Goal: Check status: Check status

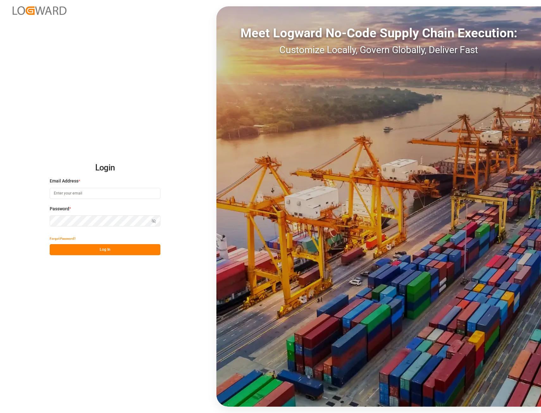
type input "[PERSON_NAME][EMAIL_ADDRESS][PERSON_NAME][DOMAIN_NAME]"
click at [108, 250] on button "Log In" at bounding box center [105, 249] width 111 height 11
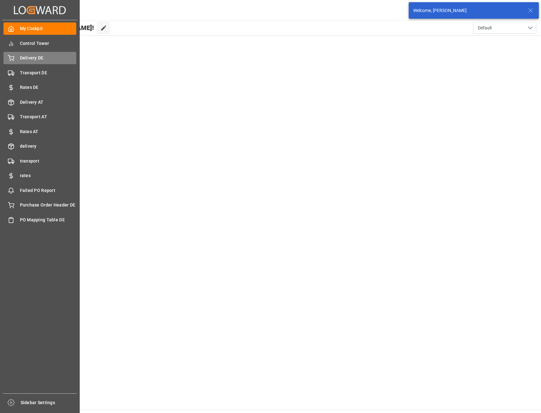
click at [22, 61] on span "Delivery DE" at bounding box center [48, 58] width 57 height 7
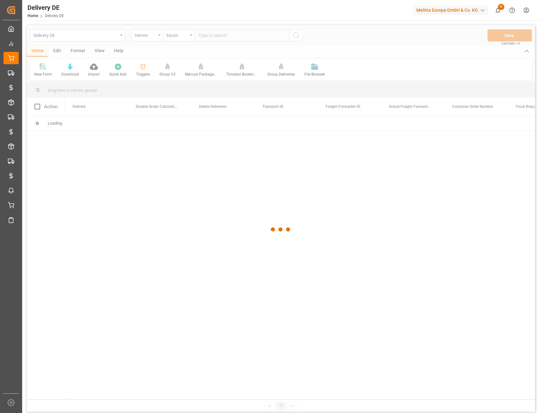
click at [210, 36] on div at bounding box center [281, 229] width 508 height 409
click at [218, 35] on div at bounding box center [281, 229] width 508 height 409
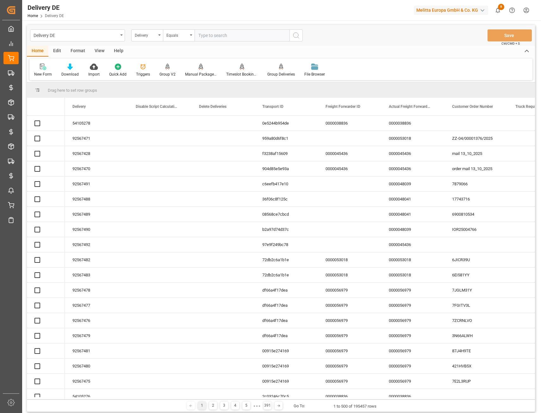
click at [215, 36] on input "text" at bounding box center [242, 35] width 95 height 12
paste input "92567487"
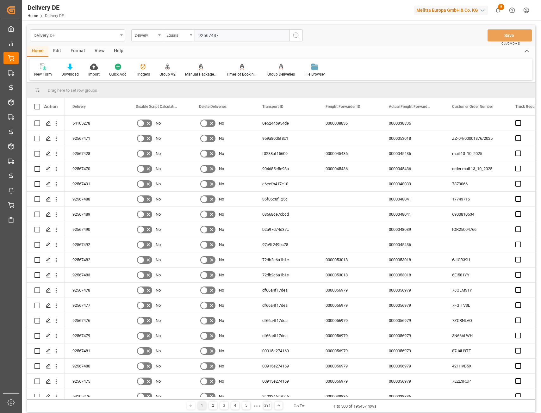
type input "92567487"
click at [295, 34] on icon "search button" at bounding box center [296, 36] width 8 height 8
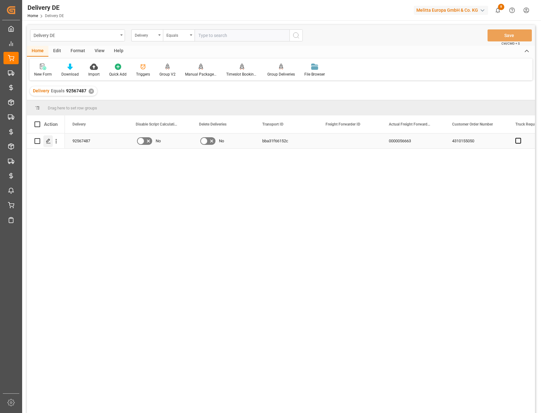
click at [48, 142] on icon "Press SPACE to select this row." at bounding box center [48, 141] width 5 height 5
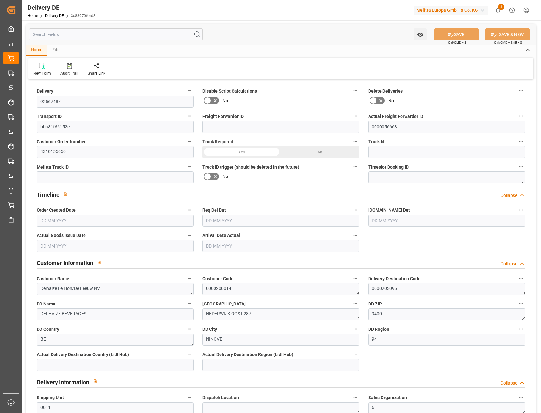
type input "0"
type input "4"
type input "855.36"
type input "1188"
type input "6572.16"
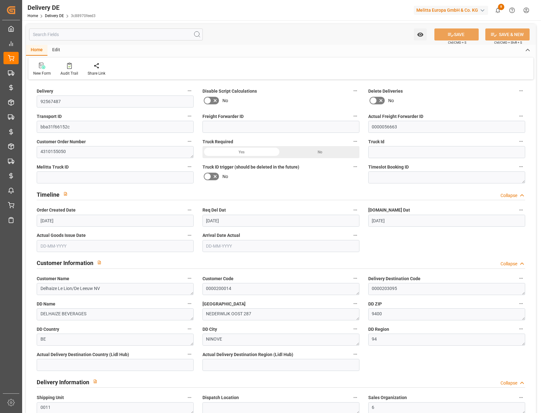
type input "13-10-2025"
type input "[DATE]"
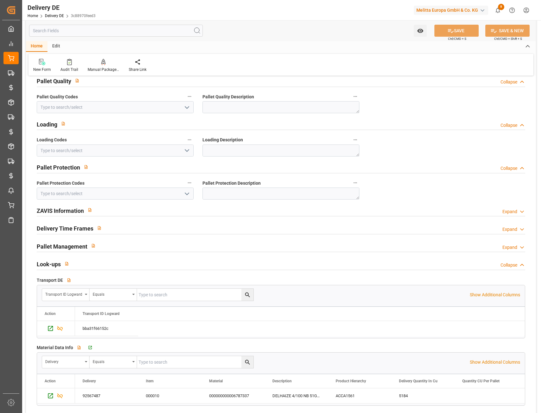
scroll to position [823, 0]
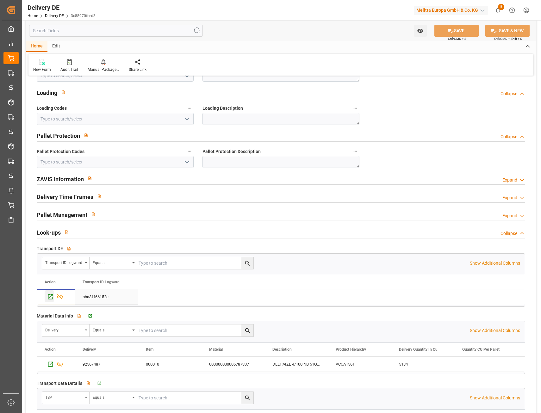
click at [47, 299] on div "Press SPACE to select this row." at bounding box center [49, 296] width 9 height 12
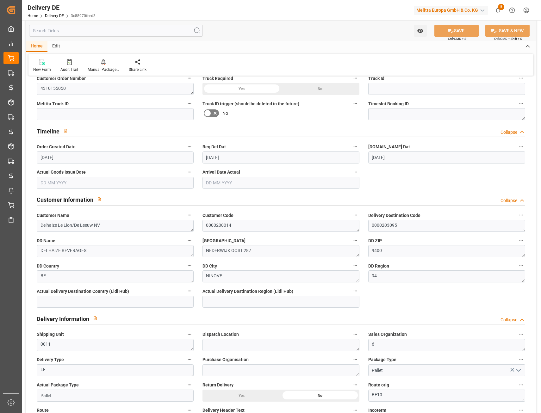
scroll to position [0, 0]
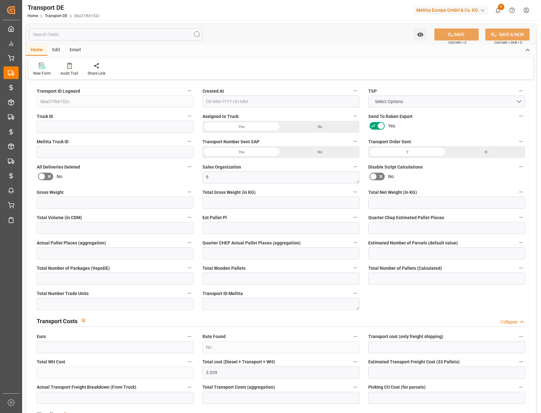
type input "1188"
type input "1084.032"
type input "855.36"
type input "6572.16"
type input "4"
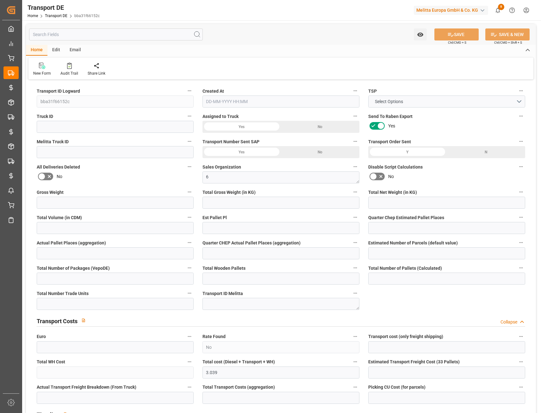
type input "0"
type input "1"
type input "0"
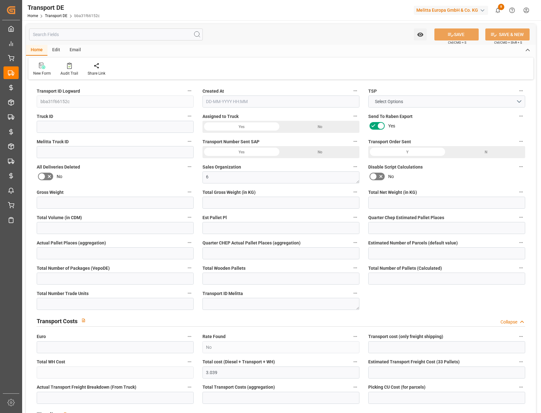
type input "4"
type input "0"
type input "288"
type input "0"
type input "3.039"
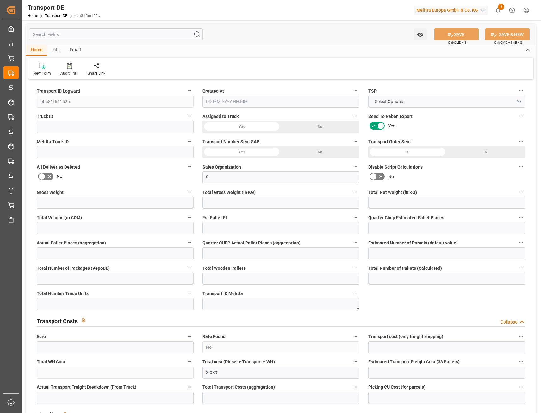
type input "0"
type input "94"
type input "0"
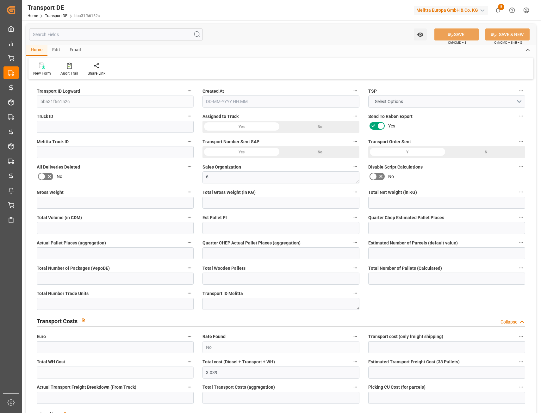
type input "0"
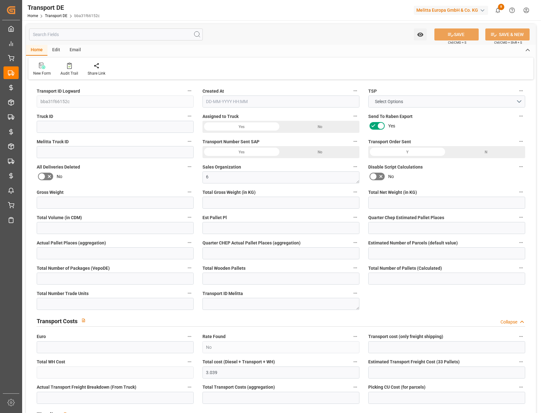
type input "0"
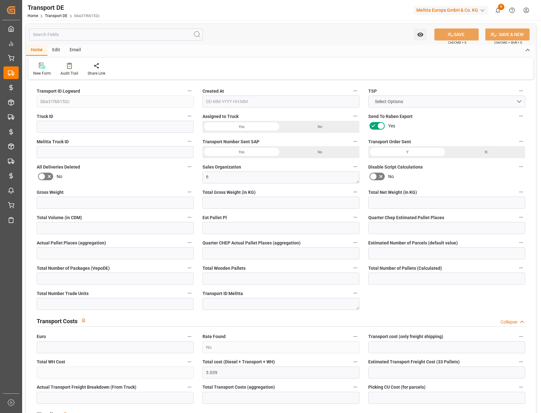
type input "0"
type input "1084.032"
type input "4710.8598"
type input "21"
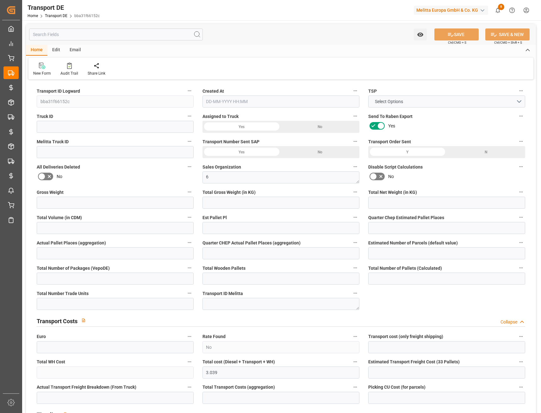
type input "35"
type input "4"
type input "0"
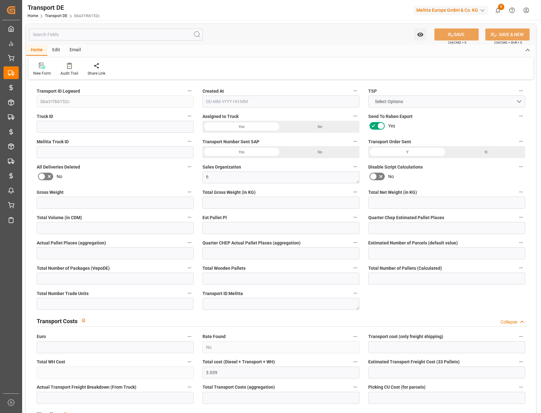
type input "0"
type input "1"
type input "0"
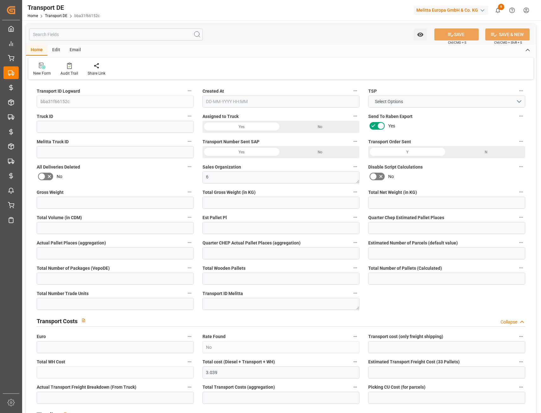
type input "288"
type input "3.039"
type input "0"
type input "[DATE] 12:15"
type input "[DATE]"
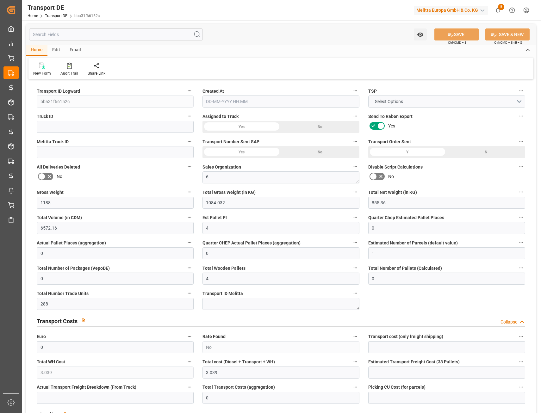
type input "[DATE]"
click at [519, 101] on button "MAGETRALUX BE" at bounding box center [446, 102] width 157 height 12
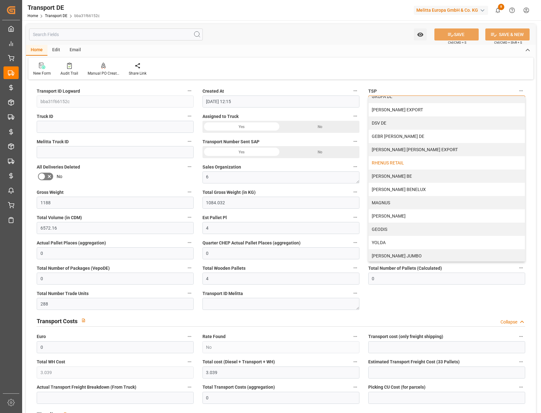
scroll to position [348, 0]
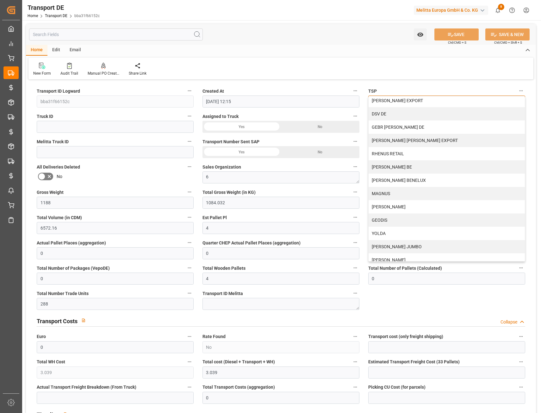
click at [414, 182] on div "[PERSON_NAME] BENELUX" at bounding box center [447, 180] width 156 height 13
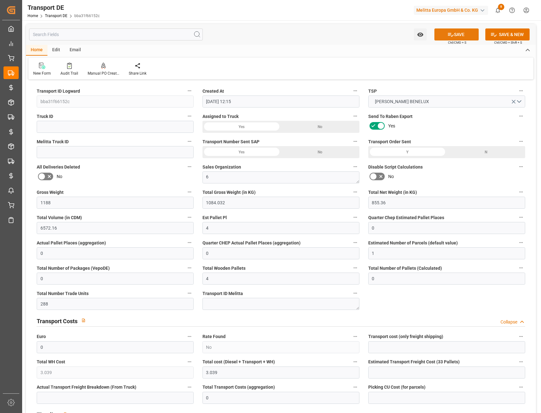
click at [464, 33] on button "SAVE" at bounding box center [456, 34] width 44 height 12
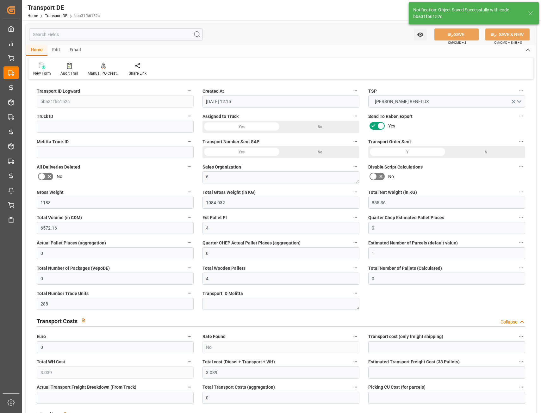
type input "Yes"
type input "211.620209"
type input "[PERSON_NAME][STREET_ADDRESS]"
type textarea "2e4e7b53a809"
type input "212.21"
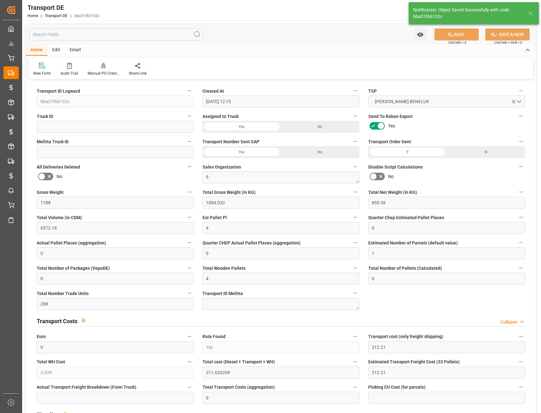
type input "212.21"
type input "208.5812"
type input "-3.6288"
type input "211.6202"
type input "208.5812"
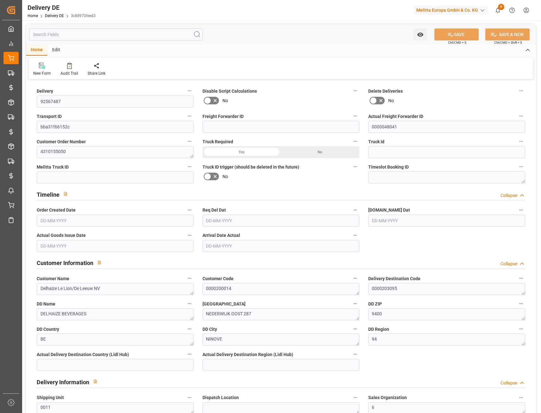
type input "0"
type input "4"
type input "855.36"
type input "1188"
type input "6572.16"
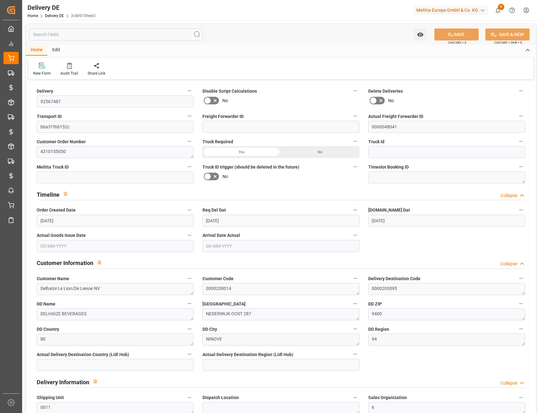
type input "[DATE]"
click at [85, 32] on input "text" at bounding box center [116, 34] width 174 height 12
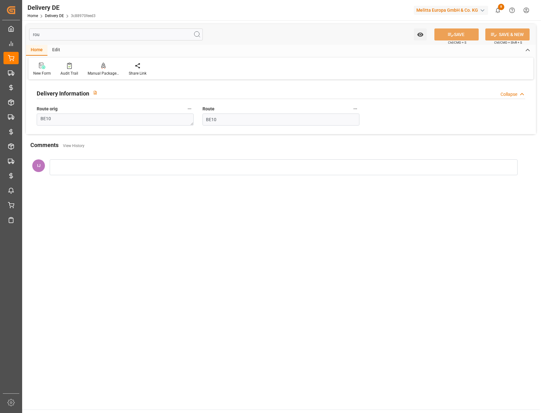
type input "ro"
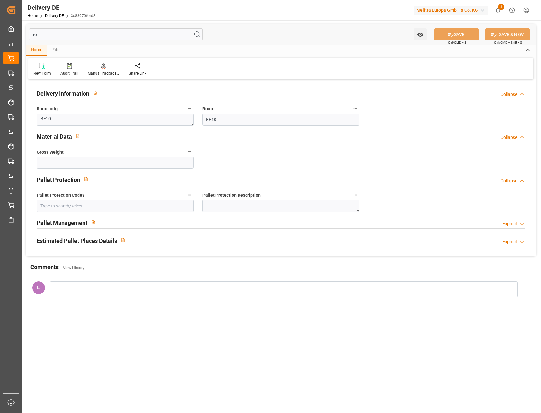
type input "1188"
type input "r"
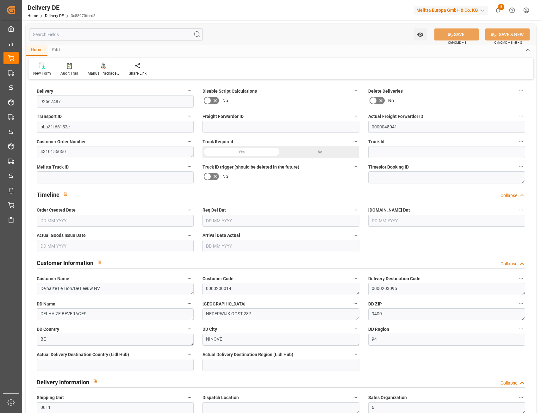
type input "0"
type input "4"
type input "855.36"
type input "6572.16"
type input "13-10-2025"
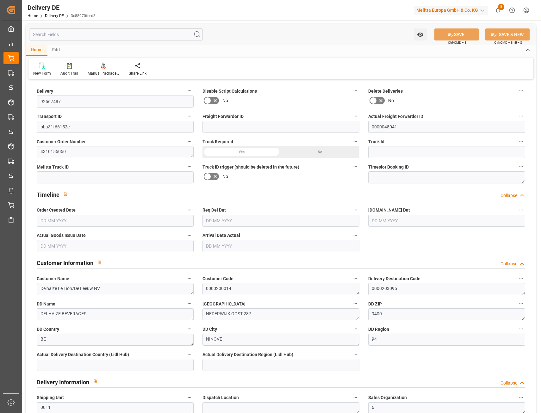
type input "[DATE]"
